Goal: Contribute content: Add original content to the website for others to see

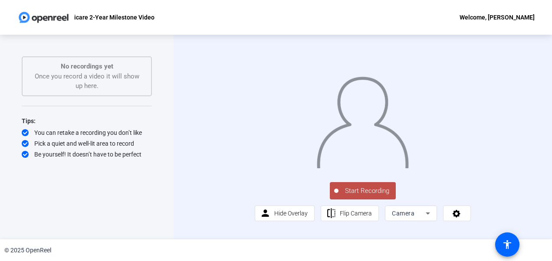
scroll to position [20, 0]
click at [334, 219] on mat-icon "flip" at bounding box center [331, 213] width 11 height 11
click at [287, 217] on span "Hide Overlay" at bounding box center [290, 213] width 33 height 7
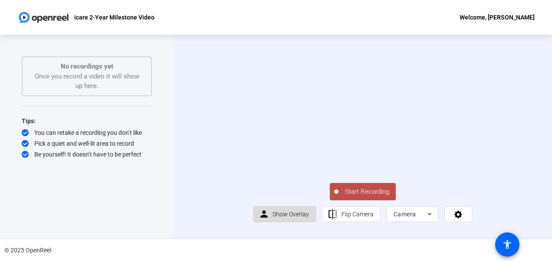
click at [287, 218] on span "Show Overlay" at bounding box center [290, 214] width 36 height 7
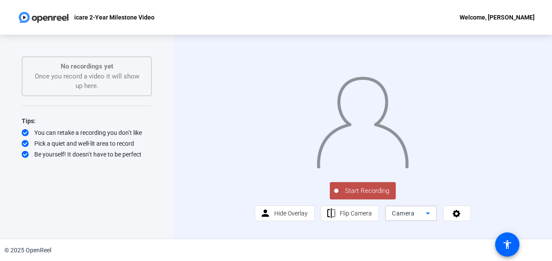
click at [422, 219] on icon at bounding box center [427, 213] width 10 height 10
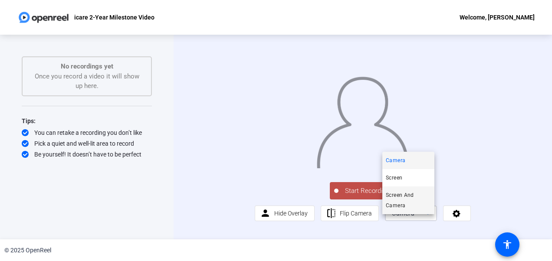
click at [411, 204] on span "Screen And Camera" at bounding box center [408, 200] width 45 height 21
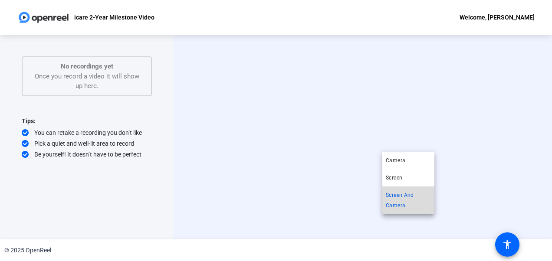
scroll to position [0, 0]
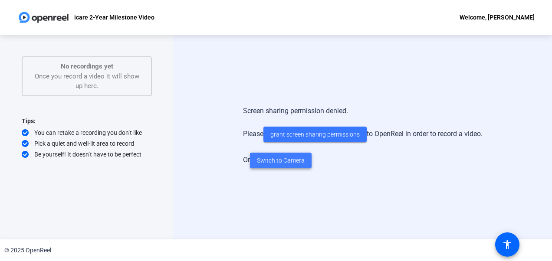
click at [291, 157] on span "Switch to Camera" at bounding box center [281, 160] width 48 height 9
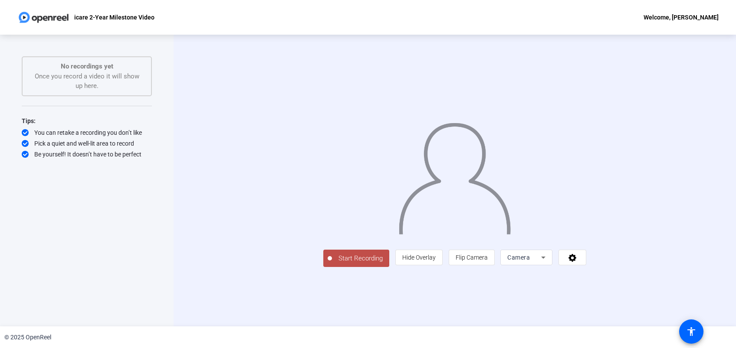
drag, startPoint x: 527, startPoint y: 0, endPoint x: 171, endPoint y: 180, distance: 399.2
click at [171, 180] on div "Start Recording No recordings yet Once you record a video it will show up here.…" at bounding box center [86, 181] width 173 height 292
click at [551, 261] on icon at bounding box center [572, 258] width 8 height 8
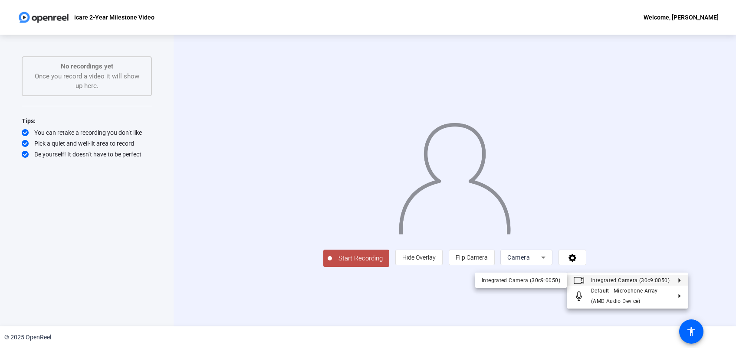
click at [551, 261] on div at bounding box center [368, 174] width 736 height 348
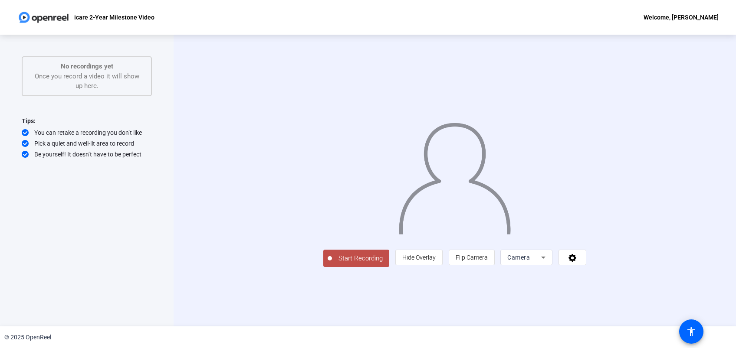
scroll to position [7, 0]
click at [551, 261] on mat-icon "accessibility" at bounding box center [691, 332] width 10 height 10
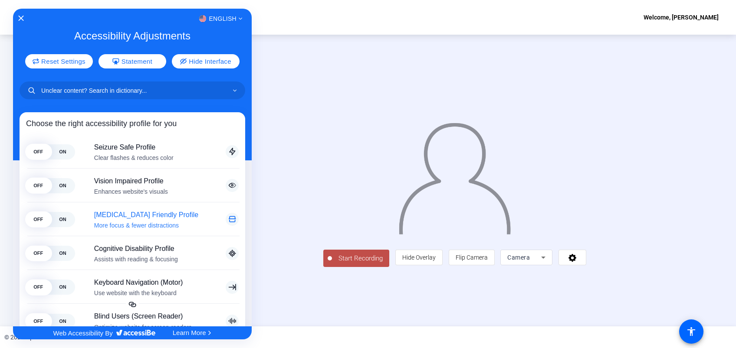
click at [43, 222] on span "OFF" at bounding box center [38, 219] width 24 height 15
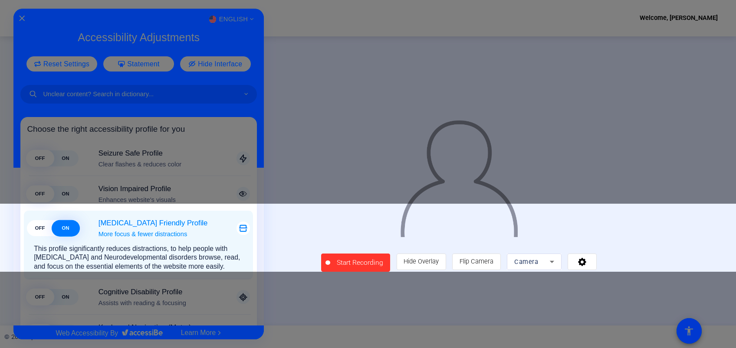
click at [62, 227] on span "ON" at bounding box center [66, 229] width 26 height 16
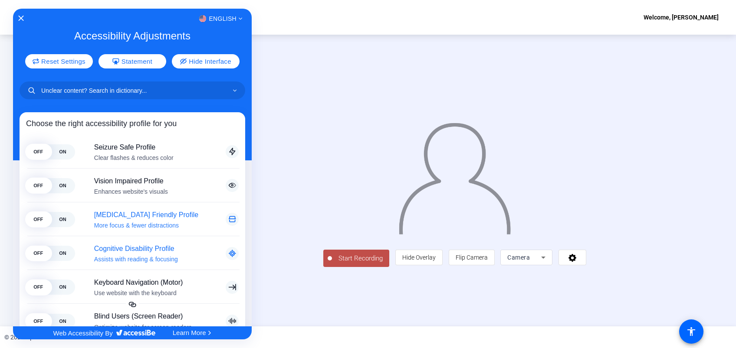
click at [40, 254] on span "OFF" at bounding box center [38, 253] width 24 height 15
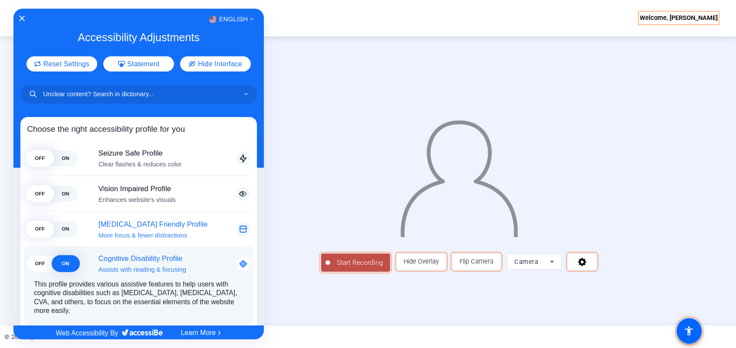
click at [58, 261] on span "ON" at bounding box center [66, 264] width 26 height 16
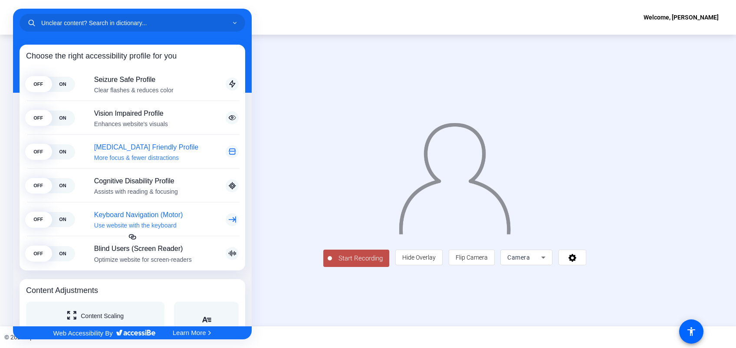
scroll to position [68, 0]
click at [34, 214] on span "OFF" at bounding box center [38, 219] width 24 height 15
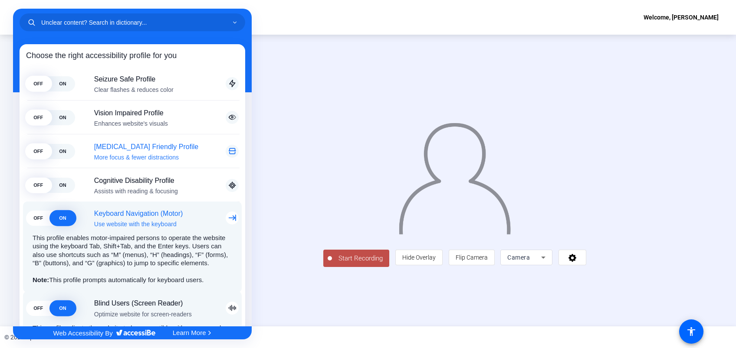
click at [45, 218] on span "OFF" at bounding box center [38, 218] width 24 height 15
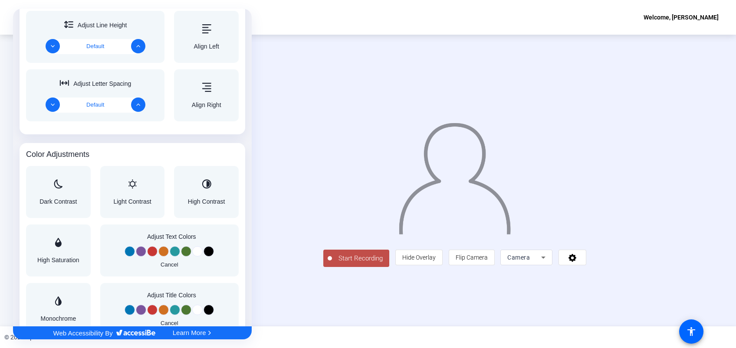
scroll to position [535, 0]
click at [62, 195] on div "Dark Contrast" at bounding box center [57, 191] width 37 height 25
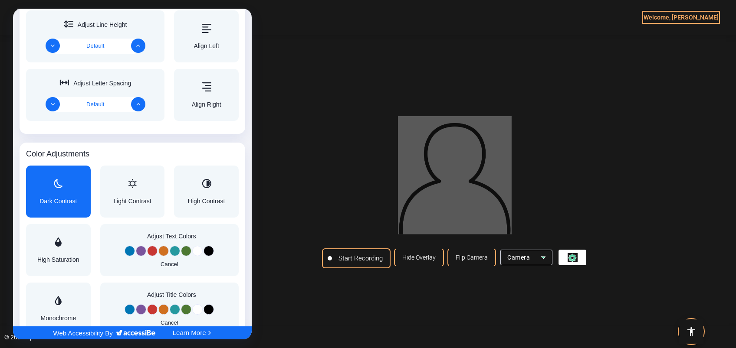
click at [62, 195] on div "Dark Contrast" at bounding box center [57, 191] width 37 height 25
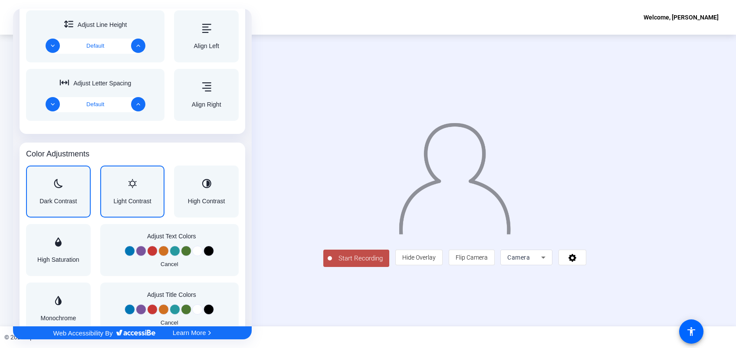
click at [115, 195] on div "Light Contrast" at bounding box center [132, 191] width 38 height 25
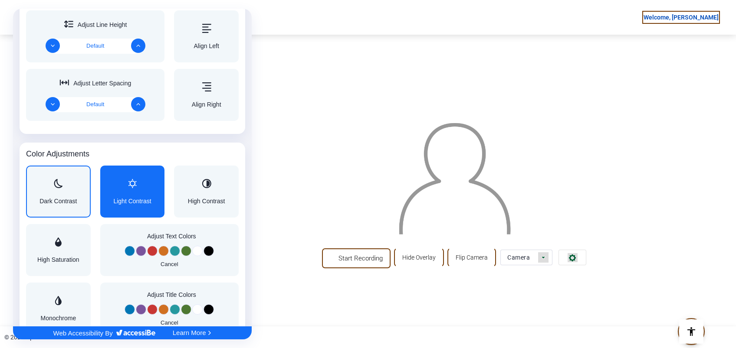
click at [116, 195] on div "Light Contrast" at bounding box center [132, 191] width 38 height 25
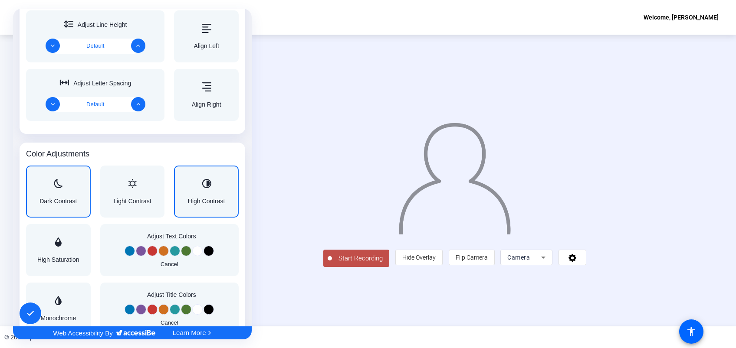
click at [192, 193] on div "High Contrast" at bounding box center [206, 191] width 37 height 25
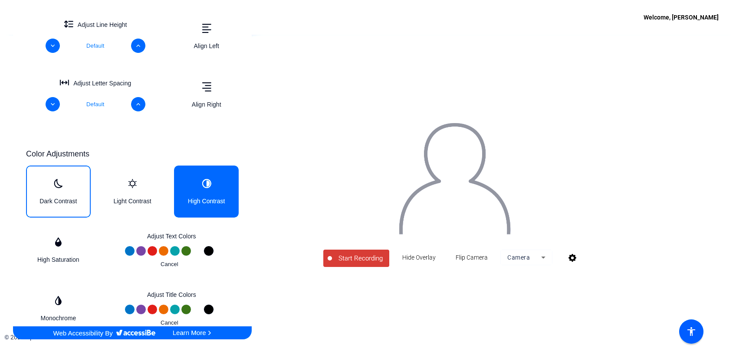
click at [193, 193] on div "High Contrast" at bounding box center [206, 191] width 37 height 25
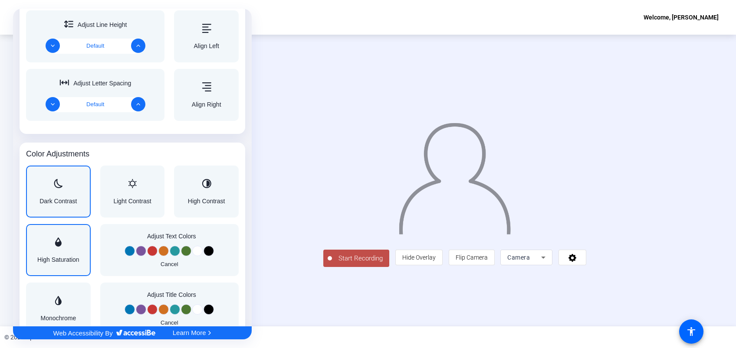
click at [55, 246] on div "Accessibility Adjustments" at bounding box center [58, 243] width 42 height 10
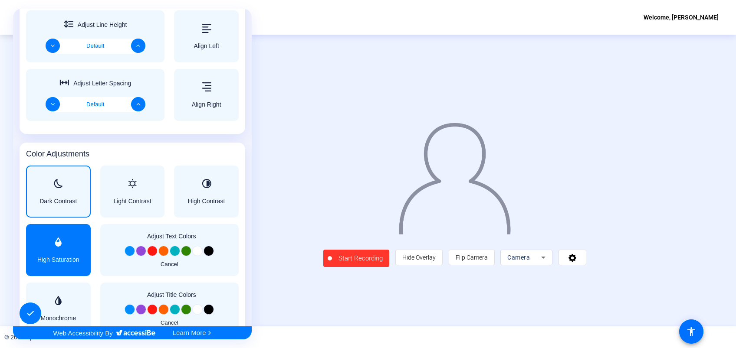
click at [57, 246] on div "Accessibility Adjustments" at bounding box center [58, 243] width 42 height 10
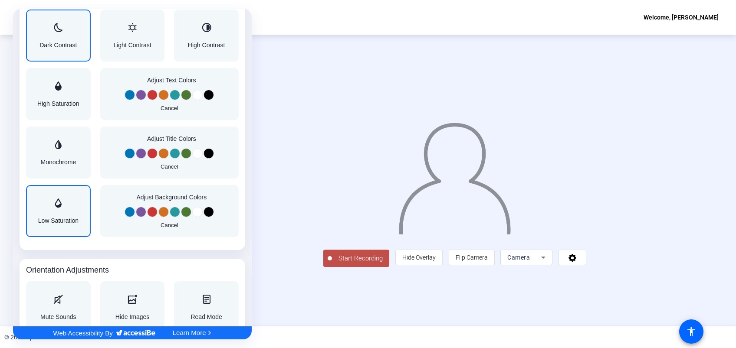
scroll to position [691, 0]
click at [65, 153] on div "Monochrome" at bounding box center [58, 152] width 36 height 25
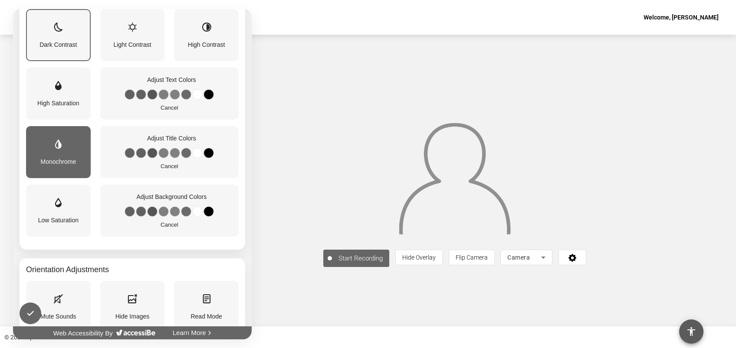
click at [66, 154] on div "Monochrome" at bounding box center [58, 152] width 36 height 25
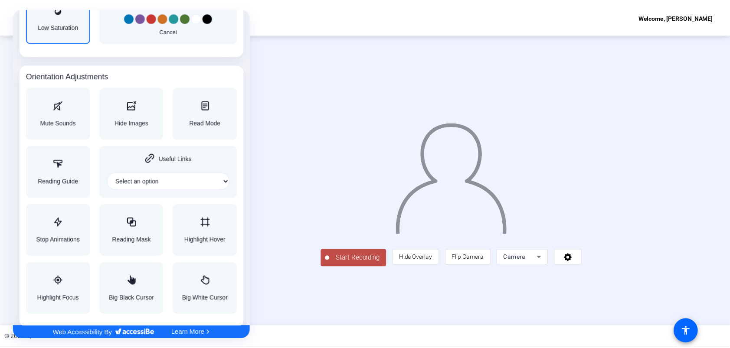
scroll to position [886, 0]
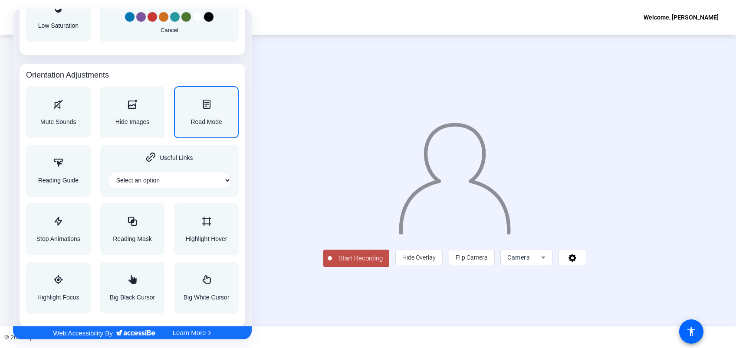
click at [213, 113] on div "Read Mode" at bounding box center [205, 112] width 31 height 25
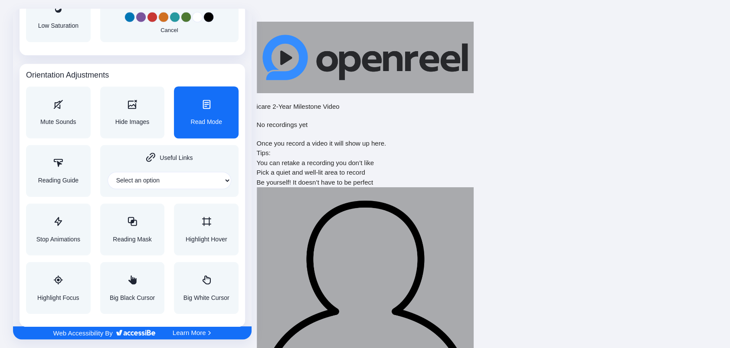
click at [209, 112] on div "Read Mode" at bounding box center [205, 112] width 31 height 25
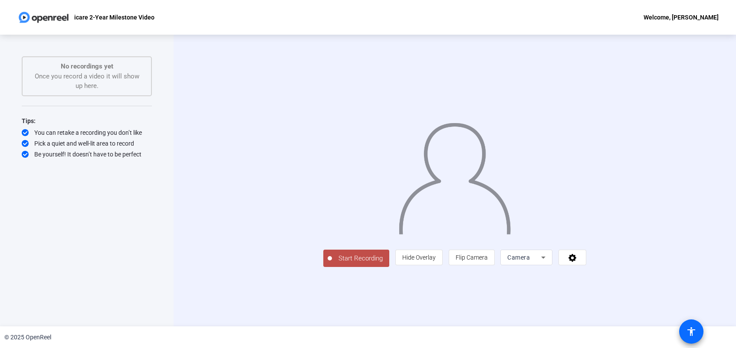
click at [686, 334] on mat-icon "accessibility" at bounding box center [691, 332] width 10 height 10
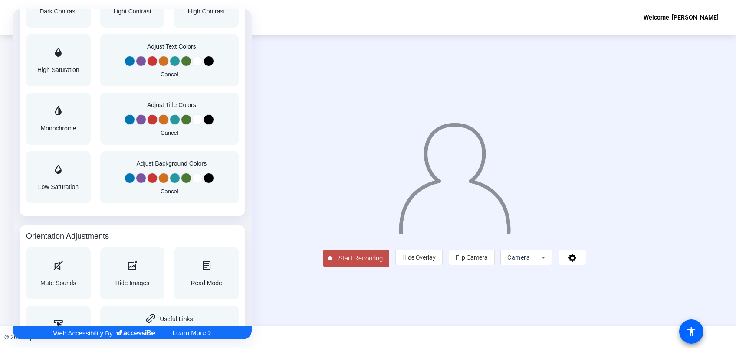
scroll to position [886, 0]
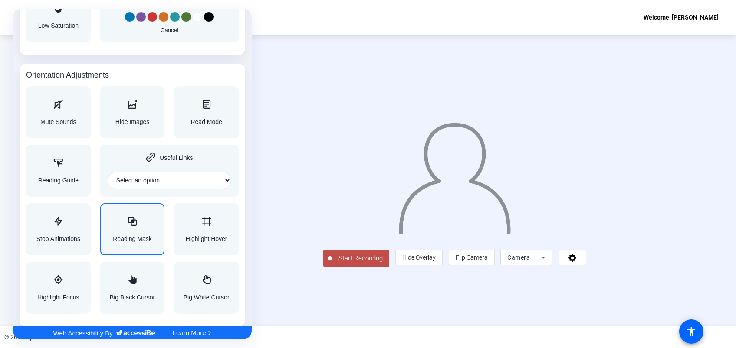
click at [149, 229] on div "Reading Mask" at bounding box center [132, 229] width 39 height 25
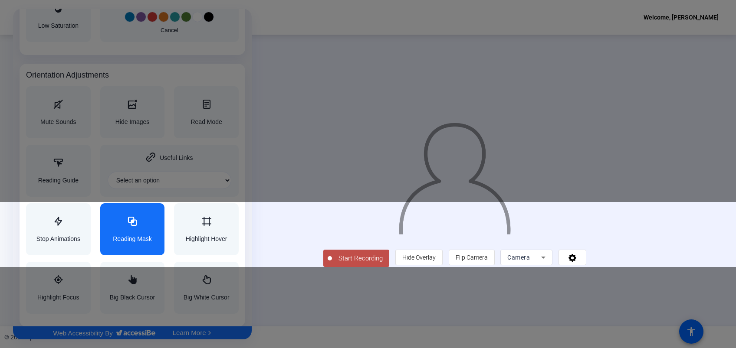
click at [132, 236] on span "Reading Mask" at bounding box center [132, 239] width 39 height 6
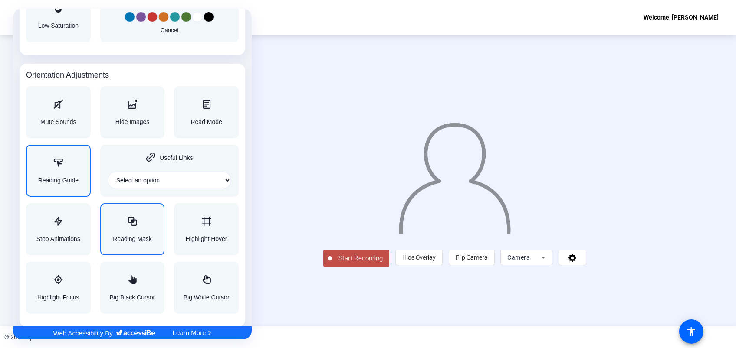
click at [56, 176] on div "Reading Guide" at bounding box center [58, 170] width 40 height 25
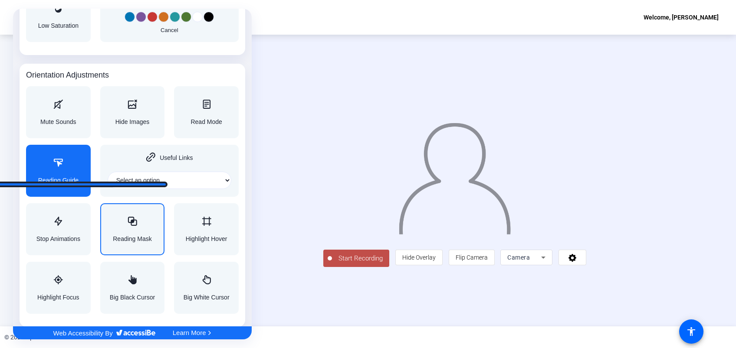
click at [59, 179] on span "Reading Guide" at bounding box center [58, 180] width 40 height 6
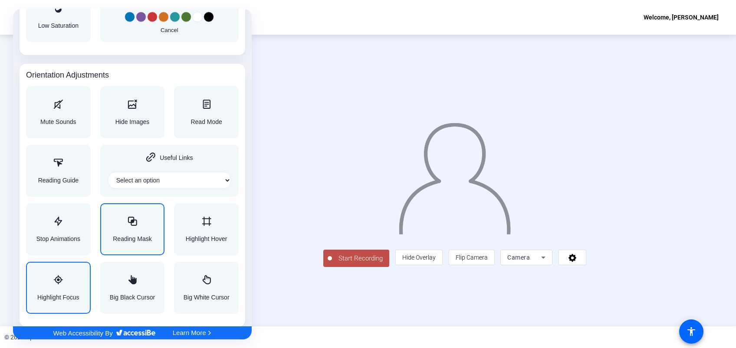
click at [45, 282] on div "Accessibility Adjustments" at bounding box center [58, 280] width 42 height 10
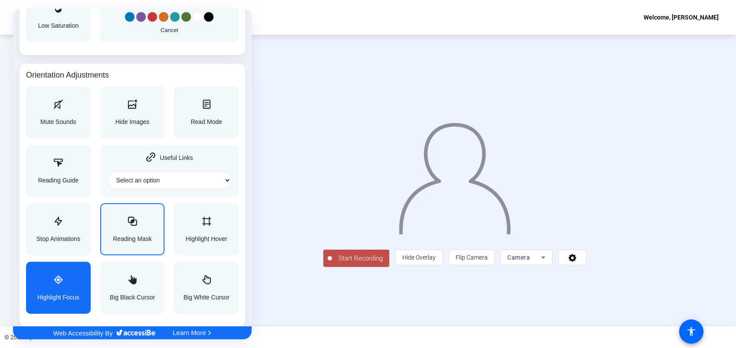
click at [69, 289] on div "Highlight Focus" at bounding box center [58, 287] width 42 height 25
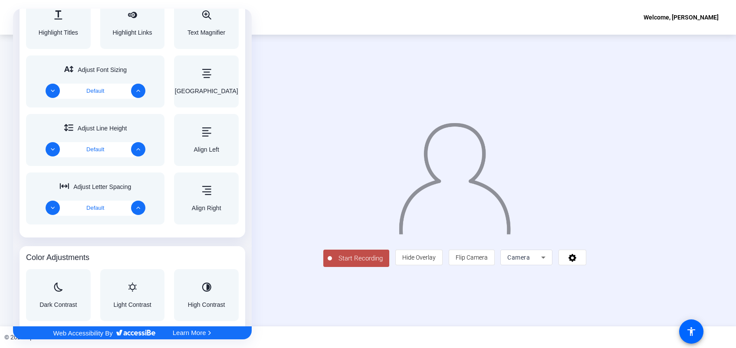
scroll to position [388, 0]
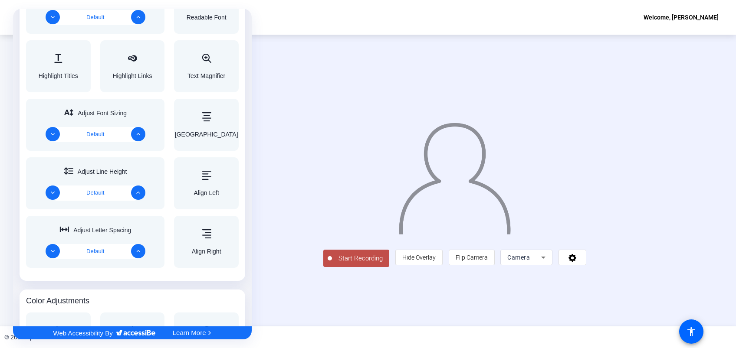
click at [539, 23] on div at bounding box center [368, 174] width 736 height 348
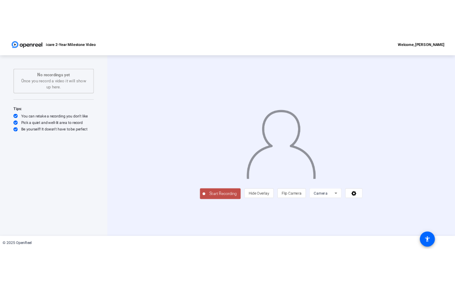
scroll to position [0, 0]
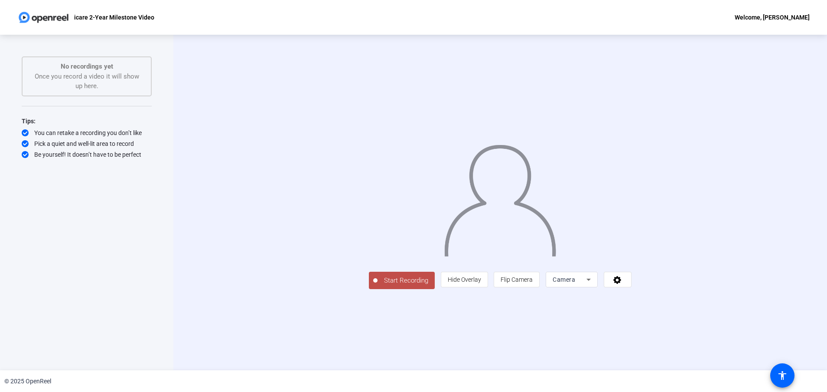
drag, startPoint x: 680, startPoint y: 0, endPoint x: 484, endPoint y: 42, distance: 199.6
click at [484, 42] on div "Start Recording person Hide Overlay flip Flip Camera Camera" at bounding box center [500, 202] width 654 height 335
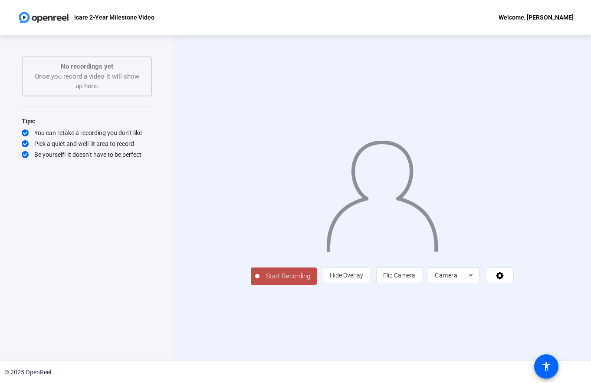
click at [32, 231] on div "Start Recording No recordings yet Once you record a video it will show up here.…" at bounding box center [87, 188] width 130 height 265
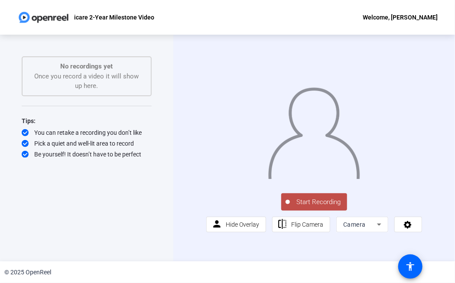
drag, startPoint x: 552, startPoint y: 0, endPoint x: 158, endPoint y: 179, distance: 433.0
click at [158, 179] on div "Start Recording No recordings yet Once you record a video it will show up here.…" at bounding box center [86, 148] width 173 height 227
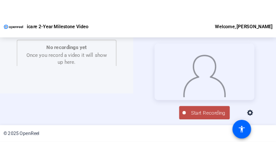
scroll to position [41, 0]
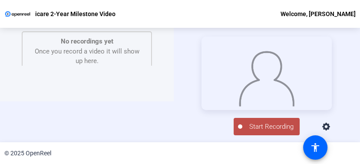
click at [4, 127] on div "Start Recording No recordings yet Once you record a video it will show up here.…" at bounding box center [180, 85] width 360 height 114
click at [4, 164] on html "Accessibility Screen-Reader Guide, Feedback, and Issue Reporting | New window i…" at bounding box center [180, 82] width 360 height 164
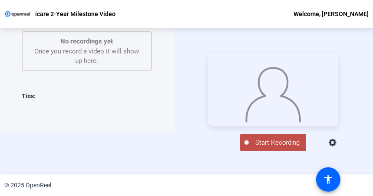
click at [278, 147] on span "Start Recording" at bounding box center [277, 142] width 57 height 10
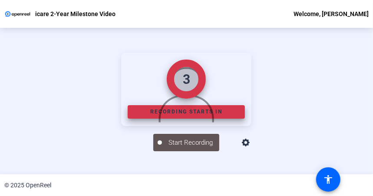
click at [251, 126] on div at bounding box center [186, 88] width 130 height 73
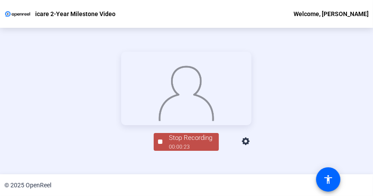
click at [186, 150] on div "00:00:23" at bounding box center [190, 147] width 43 height 8
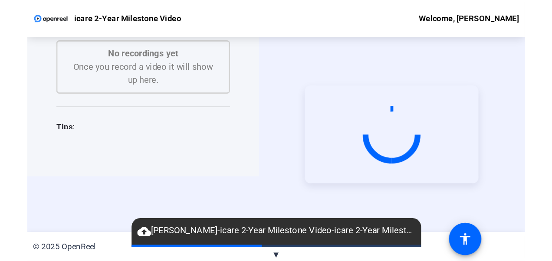
scroll to position [0, 0]
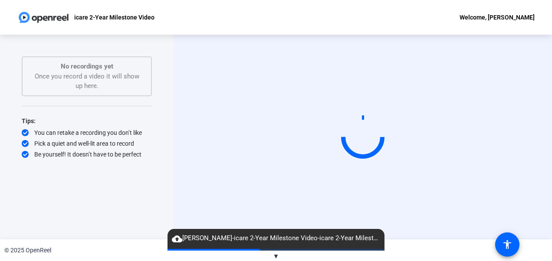
drag, startPoint x: 535, startPoint y: 6, endPoint x: 188, endPoint y: 129, distance: 367.8
click at [188, 129] on div "Start Recording" at bounding box center [362, 137] width 378 height 205
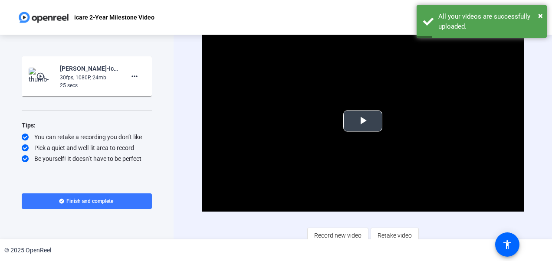
click at [363, 121] on span "Video Player" at bounding box center [363, 121] width 0 height 0
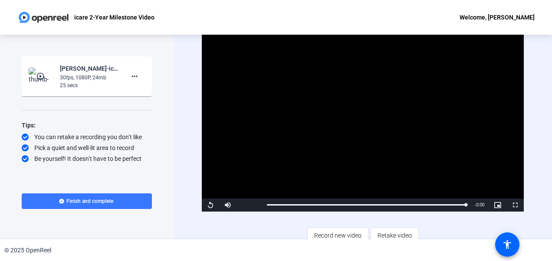
click at [359, 127] on video "Video Player" at bounding box center [362, 121] width 321 height 181
click at [131, 75] on mat-icon "more_horiz" at bounding box center [134, 76] width 10 height 10
click at [102, 113] on div at bounding box center [276, 130] width 552 height 261
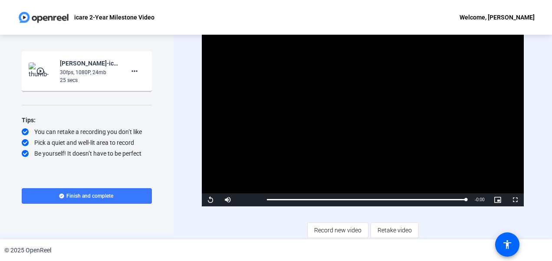
scroll to position [5, 0]
click at [332, 230] on span "Record new video" at bounding box center [337, 230] width 47 height 16
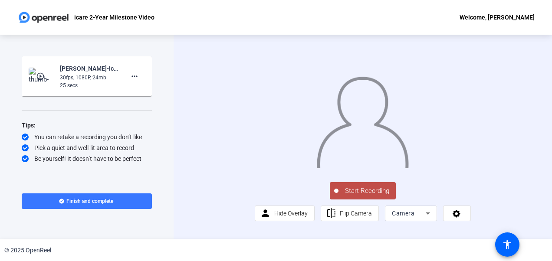
scroll to position [20, 0]
click at [343, 217] on span "Flip Camera" at bounding box center [356, 213] width 32 height 16
click at [350, 196] on span "Start Recording" at bounding box center [366, 191] width 57 height 10
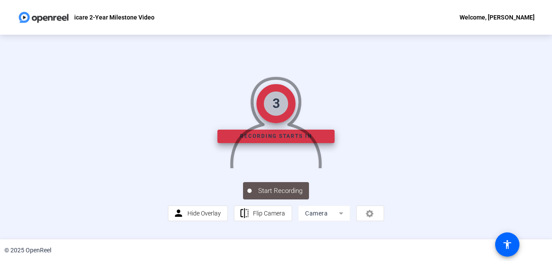
click at [322, 168] on img at bounding box center [275, 119] width 93 height 97
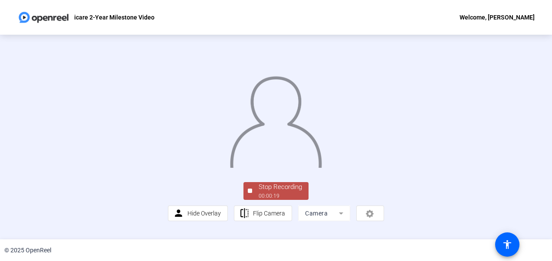
scroll to position [62, 0]
click at [287, 192] on div "Stop Recording" at bounding box center [279, 187] width 43 height 10
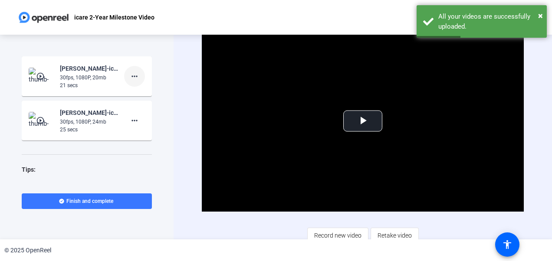
click at [131, 79] on mat-icon "more_horiz" at bounding box center [134, 76] width 10 height 10
click at [181, 85] on div at bounding box center [276, 130] width 552 height 261
click at [363, 121] on span "Video Player" at bounding box center [363, 121] width 0 height 0
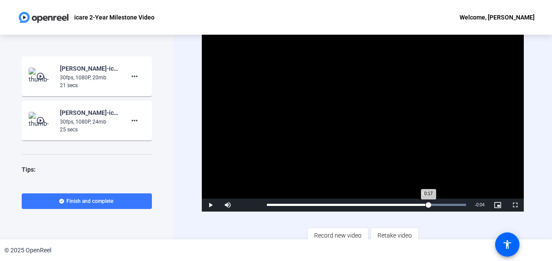
click at [425, 205] on div "Loaded : 100.00% 0:17 0:17" at bounding box center [365, 205] width 207 height 13
click at [406, 205] on div "Loaded : 100.00% 0:15 0:20" at bounding box center [366, 205] width 199 height 2
click at [133, 75] on mat-icon "more_horiz" at bounding box center [134, 76] width 10 height 10
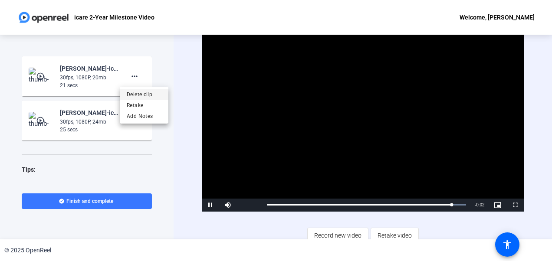
click at [148, 95] on span "Delete clip" at bounding box center [144, 94] width 35 height 10
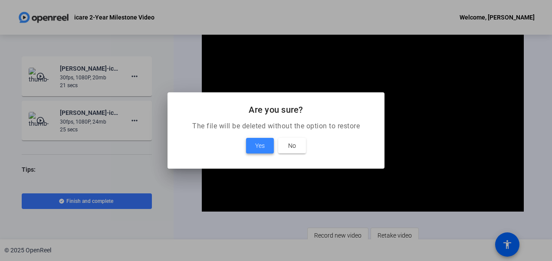
click at [256, 147] on span "Yes" at bounding box center [260, 146] width 10 height 10
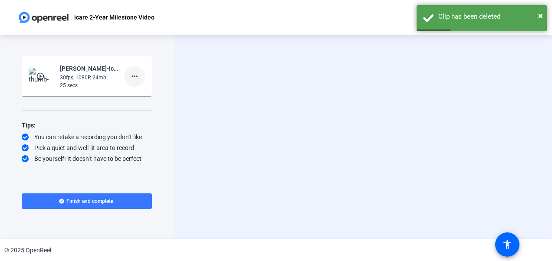
click at [134, 77] on mat-icon "more_horiz" at bounding box center [134, 76] width 10 height 10
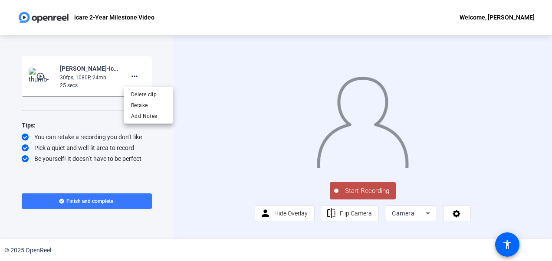
click at [184, 174] on div at bounding box center [276, 130] width 552 height 261
click at [361, 217] on span "Flip Camera" at bounding box center [356, 213] width 32 height 7
click at [346, 217] on span "Flip Camera" at bounding box center [356, 213] width 32 height 16
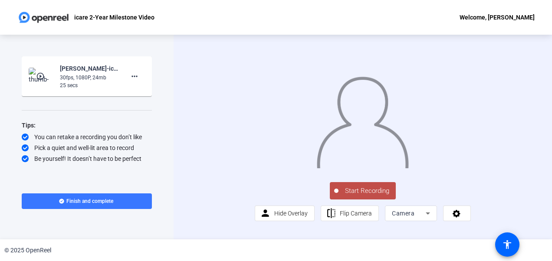
click at [344, 196] on span "Start Recording" at bounding box center [366, 191] width 57 height 10
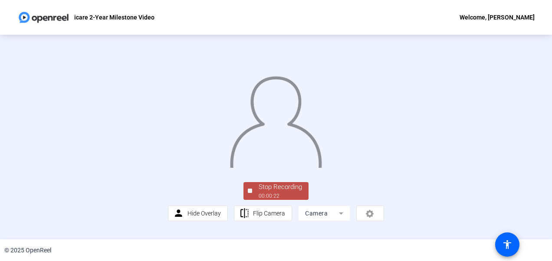
scroll to position [62, 0]
click at [280, 200] on div "00:00:23" at bounding box center [279, 196] width 43 height 8
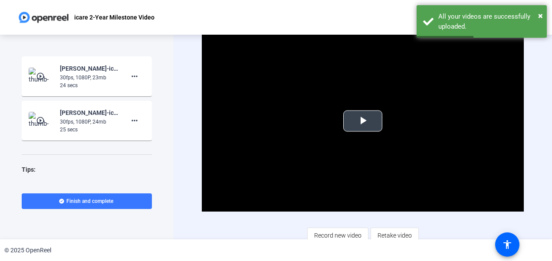
click at [363, 121] on span "Video Player" at bounding box center [363, 121] width 0 height 0
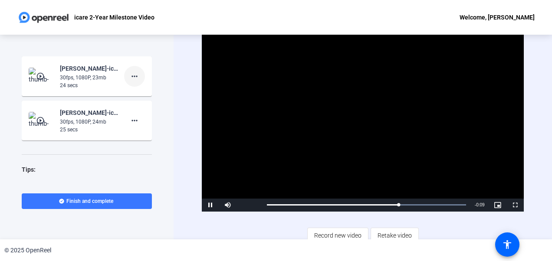
click at [133, 77] on mat-icon "more_horiz" at bounding box center [134, 76] width 10 height 10
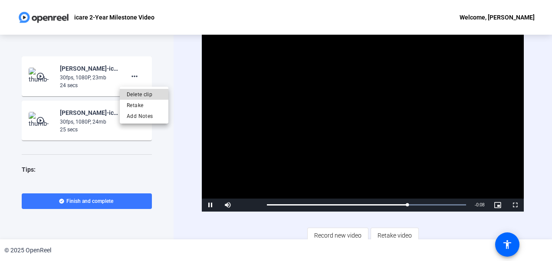
click at [151, 95] on span "Delete clip" at bounding box center [144, 94] width 35 height 10
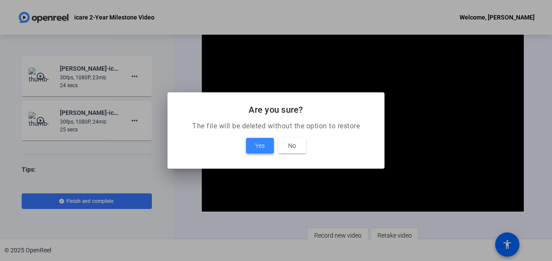
click at [252, 147] on span at bounding box center [260, 145] width 28 height 21
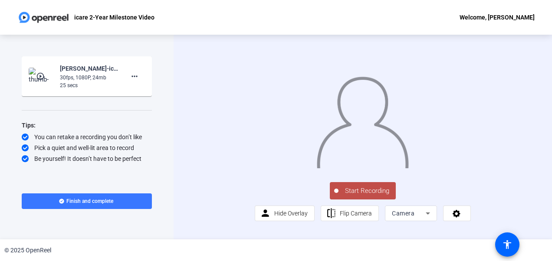
scroll to position [20, 0]
click at [342, 217] on span "Flip Camera" at bounding box center [356, 213] width 32 height 7
click at [340, 217] on span "Flip Camera" at bounding box center [356, 213] width 32 height 7
click at [362, 196] on span "Start Recording" at bounding box center [366, 191] width 57 height 10
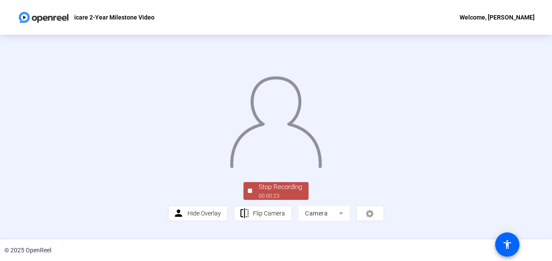
scroll to position [62, 0]
click at [275, 192] on div "Stop Recording" at bounding box center [279, 187] width 43 height 10
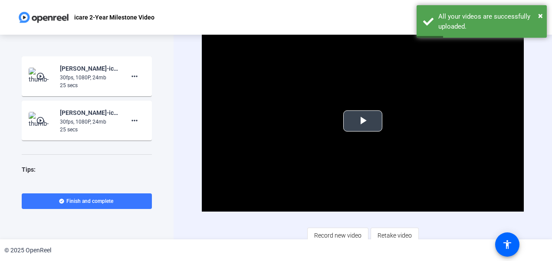
click at [363, 121] on span "Video Player" at bounding box center [363, 121] width 0 height 0
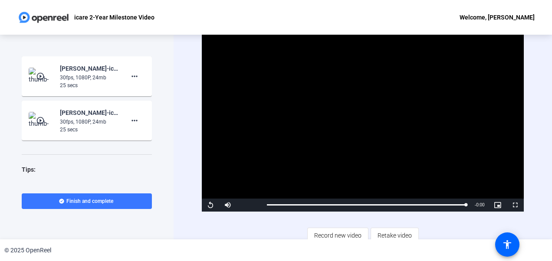
click at [361, 118] on video "Video Player" at bounding box center [362, 121] width 321 height 181
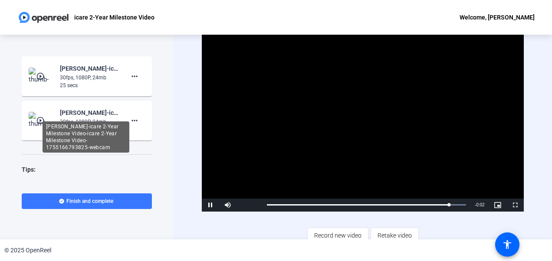
click at [62, 125] on div "Molly H-icare 2-Year Milestone Video-icare 2-Year Milestone Video-1755166793825…" at bounding box center [86, 136] width 87 height 31
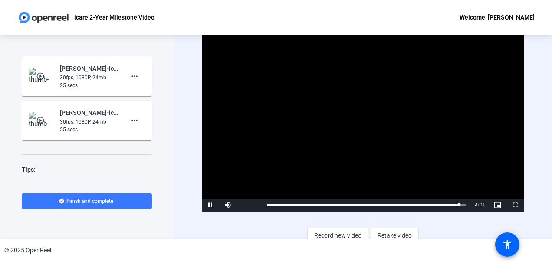
click at [36, 118] on mat-icon "play_circle_outline" at bounding box center [41, 120] width 10 height 9
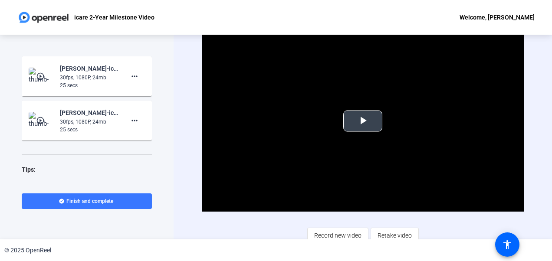
click at [363, 121] on span "Video Player" at bounding box center [363, 121] width 0 height 0
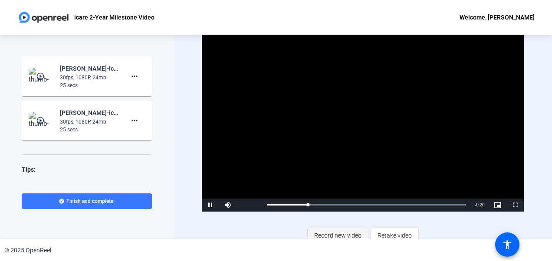
click at [331, 233] on span "Record new video" at bounding box center [337, 235] width 47 height 16
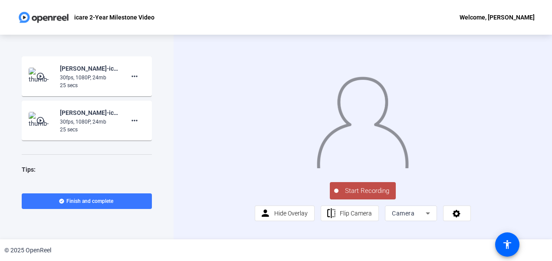
click at [362, 196] on span "Start Recording" at bounding box center [366, 191] width 57 height 10
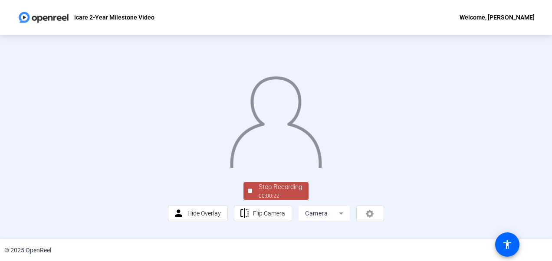
scroll to position [62, 0]
click at [271, 200] on div "00:00:23" at bounding box center [279, 196] width 43 height 8
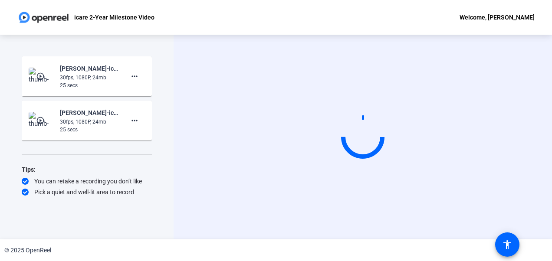
scroll to position [0, 0]
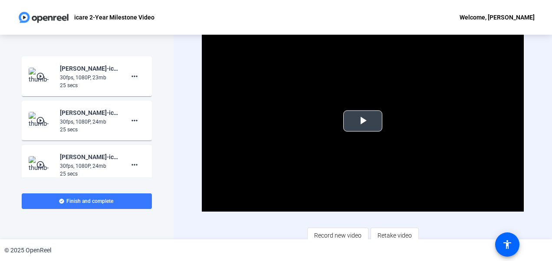
click at [364, 111] on button "Play Video" at bounding box center [362, 121] width 39 height 21
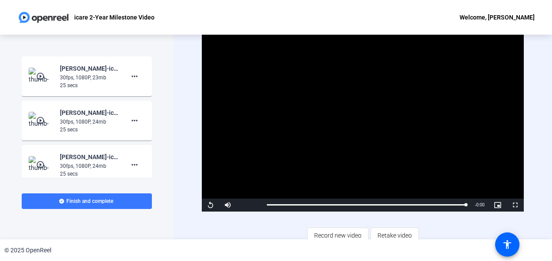
click at [327, 167] on video "Video Player" at bounding box center [362, 121] width 321 height 181
click at [335, 234] on span "Record new video" at bounding box center [337, 235] width 47 height 16
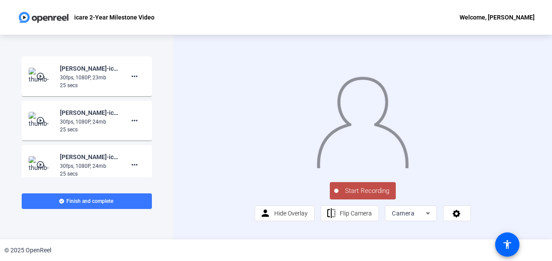
click at [355, 196] on span "Start Recording" at bounding box center [366, 191] width 57 height 10
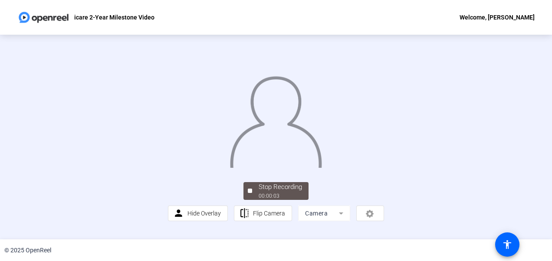
scroll to position [62, 0]
click at [278, 192] on div "Stop Recording" at bounding box center [279, 187] width 43 height 10
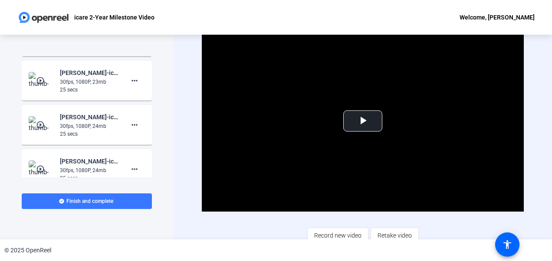
scroll to position [0, 0]
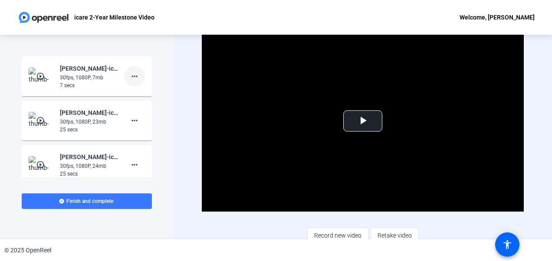
click at [132, 69] on span at bounding box center [134, 76] width 21 height 21
click at [142, 91] on span "Delete clip" at bounding box center [144, 94] width 35 height 10
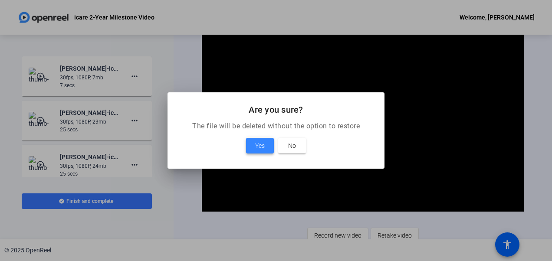
click at [258, 147] on span "Yes" at bounding box center [260, 146] width 10 height 10
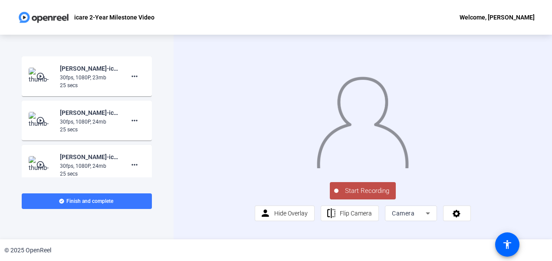
click at [306, 53] on div at bounding box center [363, 113] width 216 height 121
click at [363, 196] on span "Start Recording" at bounding box center [366, 191] width 57 height 10
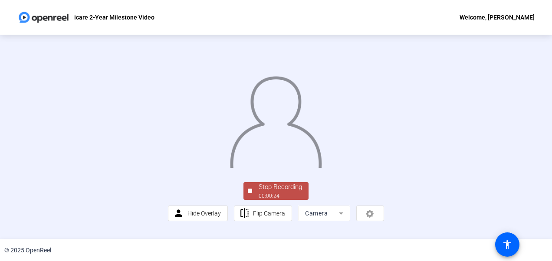
scroll to position [62, 0]
click at [264, 200] on div "00:00:25" at bounding box center [279, 196] width 43 height 8
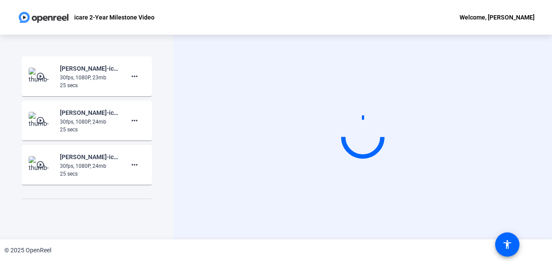
scroll to position [0, 0]
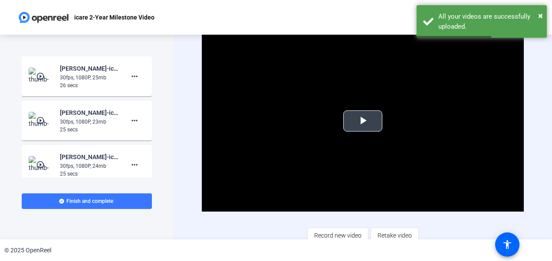
click at [363, 121] on span "Video Player" at bounding box center [363, 121] width 0 height 0
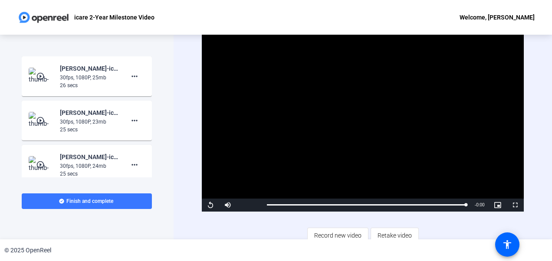
click at [39, 72] on mat-icon "play_circle_outline" at bounding box center [41, 76] width 10 height 9
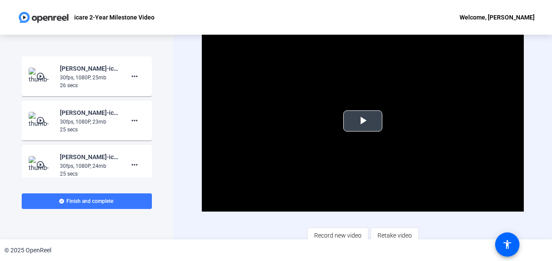
click at [363, 121] on span "Video Player" at bounding box center [363, 121] width 0 height 0
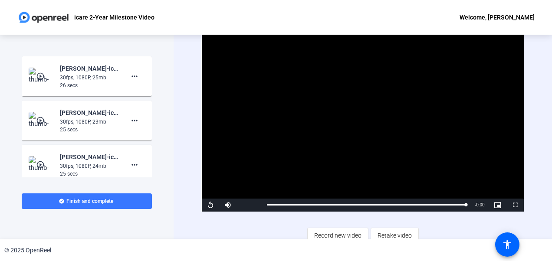
click at [351, 127] on video "Video Player" at bounding box center [362, 121] width 321 height 181
click at [129, 77] on mat-icon "more_horiz" at bounding box center [134, 76] width 10 height 10
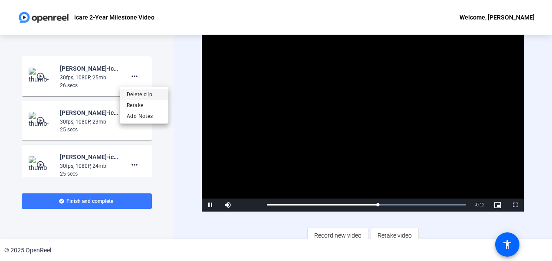
click at [147, 95] on span "Delete clip" at bounding box center [144, 94] width 35 height 10
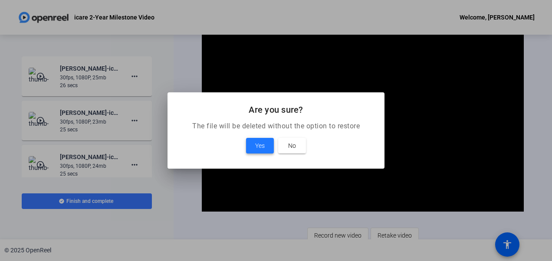
click at [264, 150] on span "Yes" at bounding box center [260, 146] width 10 height 10
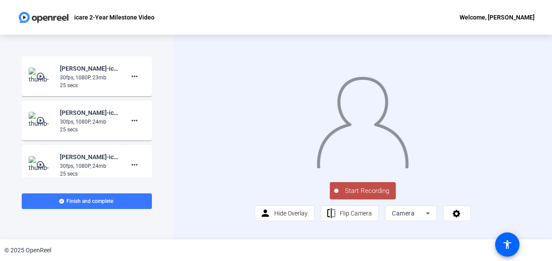
click at [44, 160] on img at bounding box center [42, 164] width 26 height 17
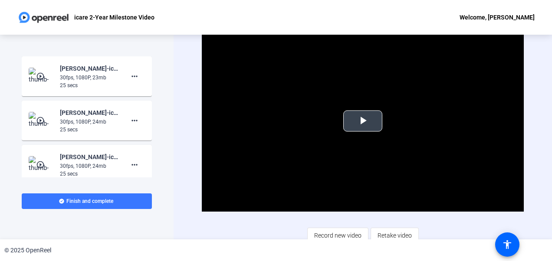
click at [363, 121] on span "Video Player" at bounding box center [363, 121] width 0 height 0
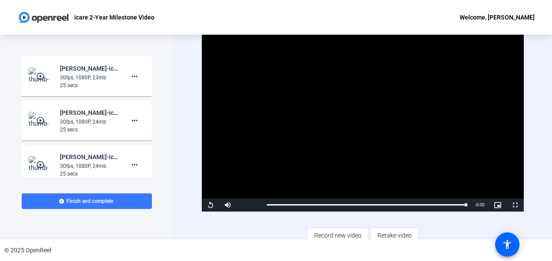
click at [41, 119] on mat-icon "play_circle_outline" at bounding box center [41, 120] width 10 height 9
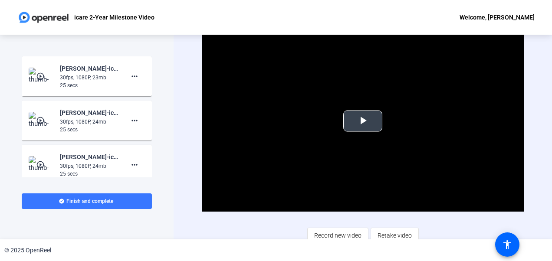
click at [363, 121] on span "Video Player" at bounding box center [363, 121] width 0 height 0
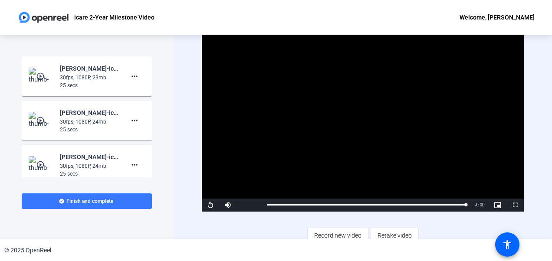
click at [40, 79] on mat-icon "play_circle_outline" at bounding box center [41, 76] width 10 height 9
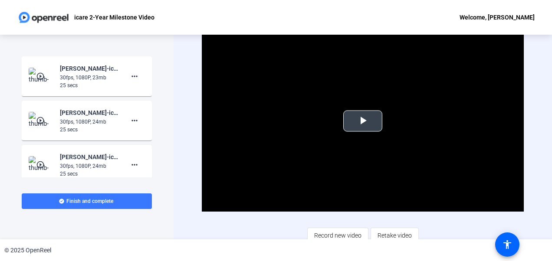
click at [363, 121] on span "Video Player" at bounding box center [363, 121] width 0 height 0
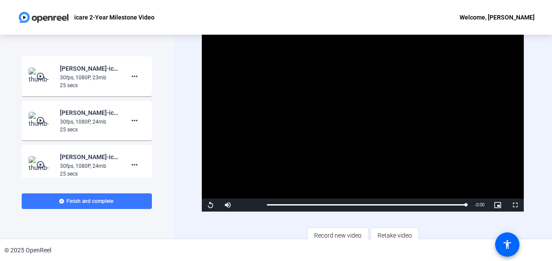
click at [44, 171] on img at bounding box center [42, 164] width 26 height 17
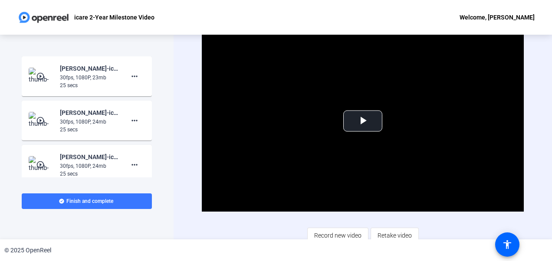
click at [41, 162] on mat-icon "play_circle_outline" at bounding box center [41, 164] width 10 height 9
click at [363, 121] on span "Video Player" at bounding box center [363, 121] width 0 height 0
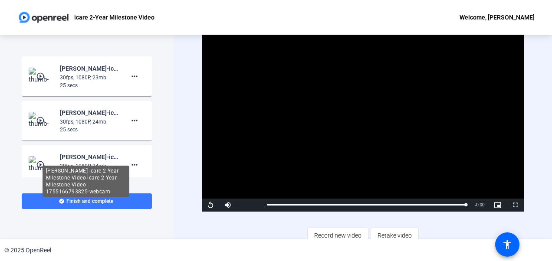
click at [44, 166] on div "Molly H-icare 2-Year Milestone Video-icare 2-Year Milestone Video-1755166793825…" at bounding box center [86, 181] width 87 height 31
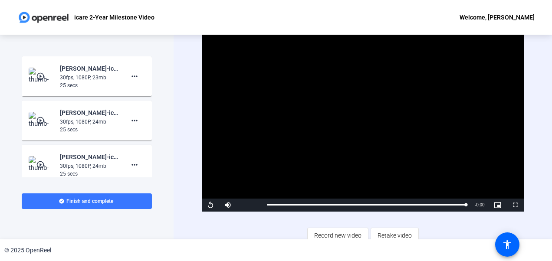
drag, startPoint x: 37, startPoint y: 164, endPoint x: 44, endPoint y: 164, distance: 7.0
click at [44, 164] on mat-icon "play_circle_outline" at bounding box center [41, 164] width 10 height 9
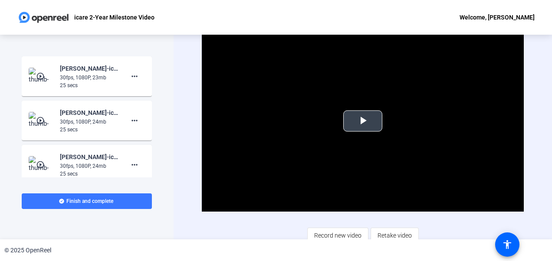
click at [340, 126] on video "Video Player" at bounding box center [362, 121] width 321 height 181
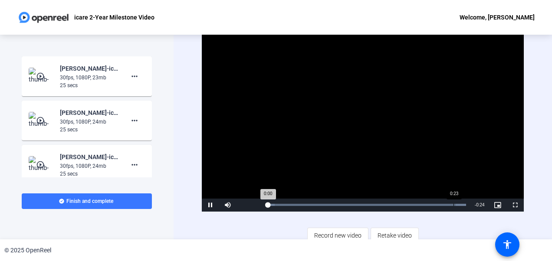
click at [453, 206] on div "Loaded : 100.00% 0:23 0:00" at bounding box center [365, 205] width 207 height 13
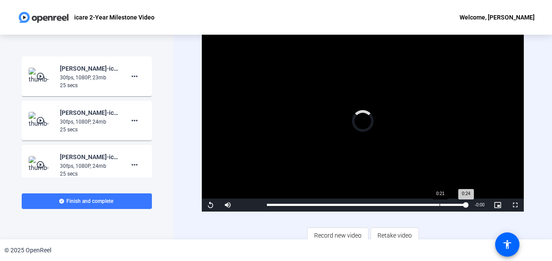
click at [438, 205] on div "0:24" at bounding box center [366, 205] width 199 height 2
click at [430, 146] on video "Video Player" at bounding box center [362, 121] width 321 height 181
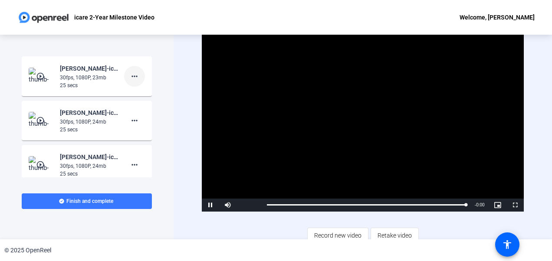
click at [130, 78] on mat-icon "more_horiz" at bounding box center [134, 76] width 10 height 10
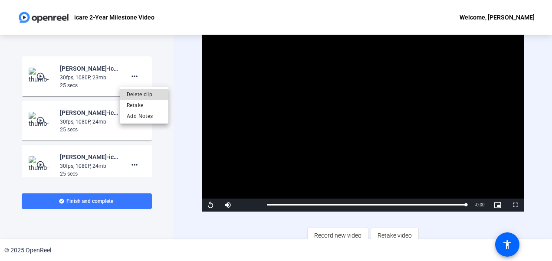
click at [142, 95] on span "Delete clip" at bounding box center [144, 94] width 35 height 10
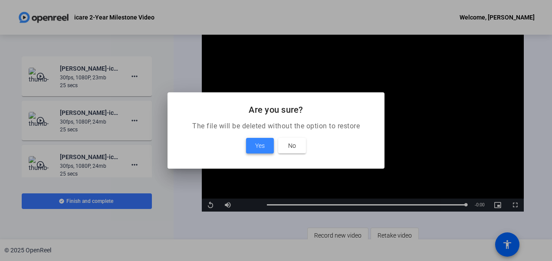
click at [260, 147] on span "Yes" at bounding box center [260, 146] width 10 height 10
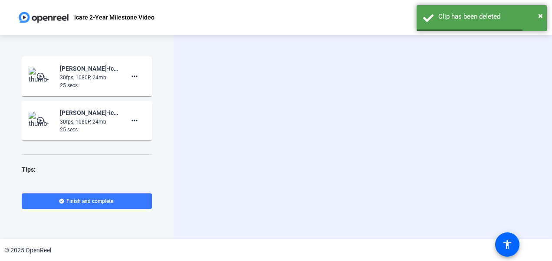
click at [41, 121] on mat-icon "play_circle_outline" at bounding box center [41, 120] width 10 height 9
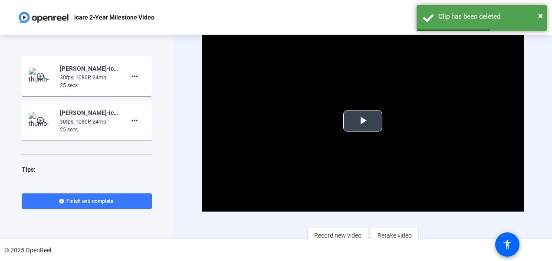
click at [363, 121] on span "Video Player" at bounding box center [363, 121] width 0 height 0
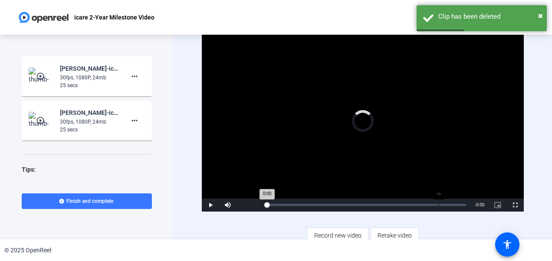
click at [438, 201] on div "Loaded : 0% -:- 0:00" at bounding box center [365, 205] width 207 height 13
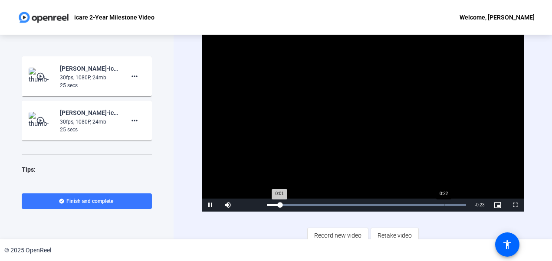
click at [443, 201] on div "Loaded : 100.00% 0:22 0:01" at bounding box center [365, 205] width 207 height 13
click at [96, 79] on div "30fps, 1080P, 24mb" at bounding box center [89, 78] width 58 height 8
click at [130, 79] on mat-icon "more_horiz" at bounding box center [134, 76] width 10 height 10
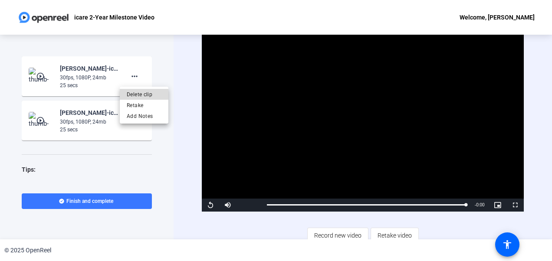
click at [143, 95] on span "Delete clip" at bounding box center [144, 94] width 35 height 10
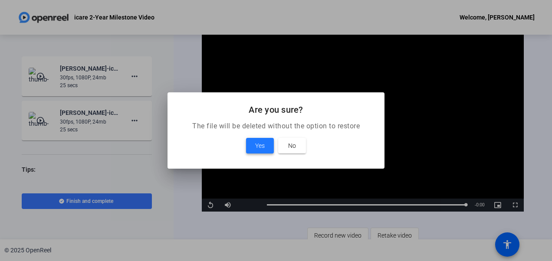
click at [263, 147] on span "Yes" at bounding box center [260, 146] width 10 height 10
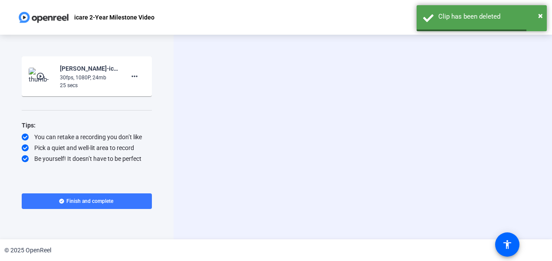
click at [38, 76] on mat-icon "play_circle_outline" at bounding box center [41, 76] width 10 height 9
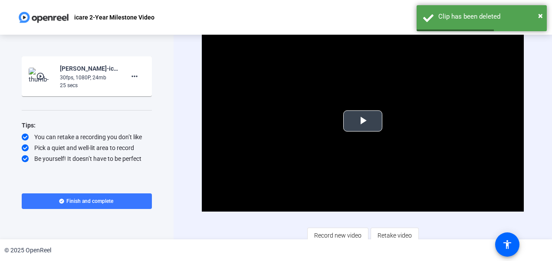
click at [363, 121] on span "Video Player" at bounding box center [363, 121] width 0 height 0
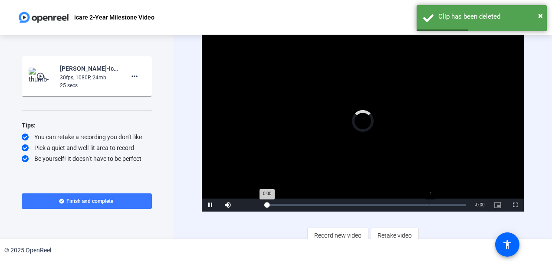
click at [429, 204] on div "-:-" at bounding box center [429, 205] width 0 height 2
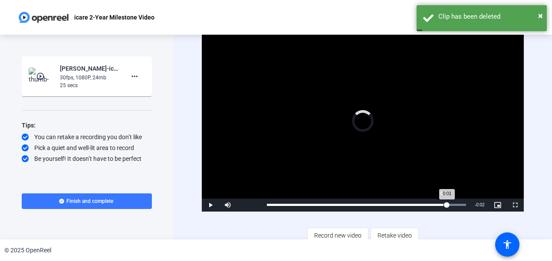
click at [443, 206] on div "Loaded : 100.00% 0:22 0:01" at bounding box center [365, 205] width 207 height 13
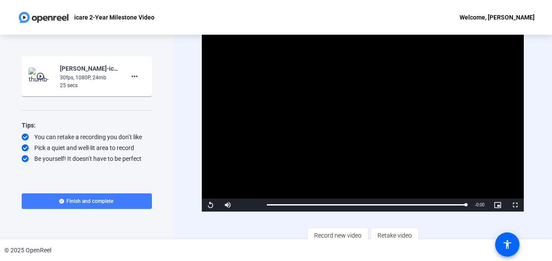
click at [110, 199] on span "Finish and complete" at bounding box center [89, 201] width 47 height 7
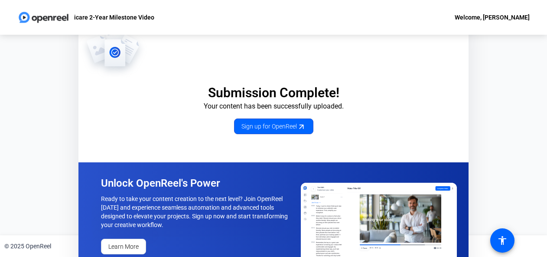
scroll to position [16, 0]
